Goal: Task Accomplishment & Management: Manage account settings

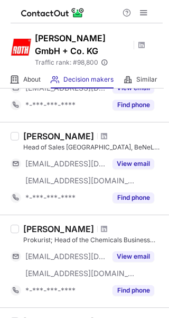
scroll to position [419, 0]
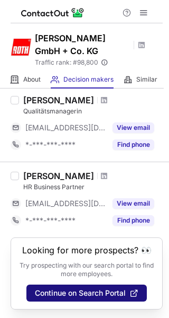
click at [75, 294] on span "Continue on Search Portal" at bounding box center [80, 293] width 91 height 8
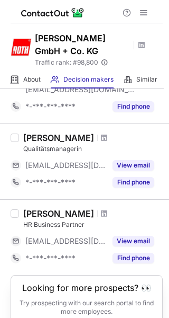
scroll to position [419, 0]
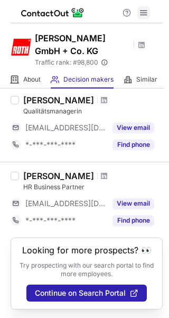
click at [150, 13] on div at bounding box center [136, 12] width 34 height 13
click at [147, 13] on span at bounding box center [144, 12] width 8 height 8
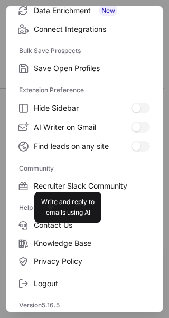
scroll to position [163, 0]
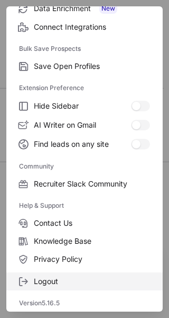
click at [88, 280] on span "Logout" at bounding box center [92, 281] width 116 height 10
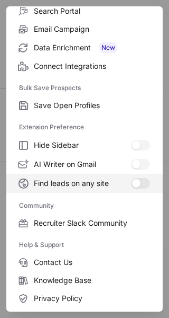
scroll to position [0, 0]
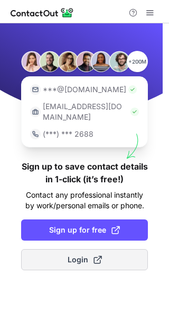
click at [91, 249] on button "Login" at bounding box center [84, 259] width 127 height 21
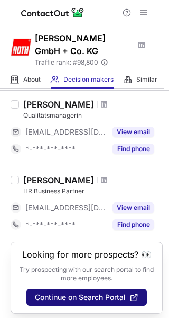
scroll to position [419, 0]
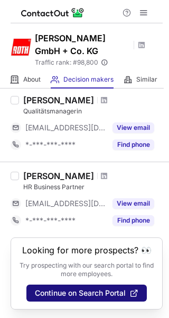
click at [76, 295] on span "Continue on Search Portal" at bounding box center [80, 293] width 91 height 8
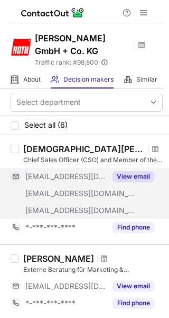
scroll to position [209, 0]
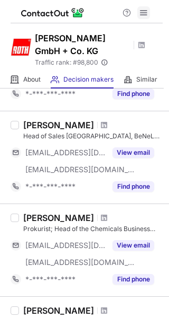
click at [144, 10] on span at bounding box center [144, 12] width 8 height 8
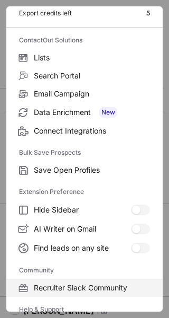
scroll to position [163, 0]
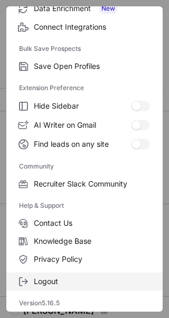
click at [64, 284] on span "Logout" at bounding box center [92, 281] width 116 height 10
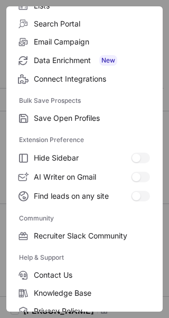
scroll to position [0, 0]
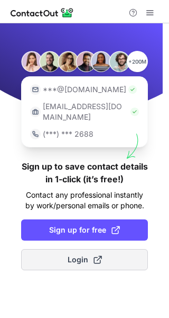
click at [87, 254] on span "Login" at bounding box center [85, 259] width 34 height 11
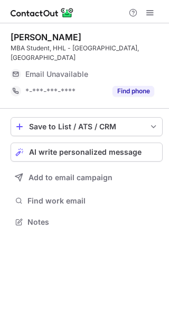
scroll to position [214, 169]
